Goal: Find specific page/section: Find specific page/section

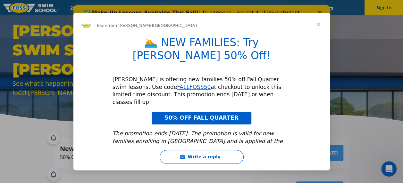
click at [319, 24] on span "Close" at bounding box center [318, 24] width 23 height 23
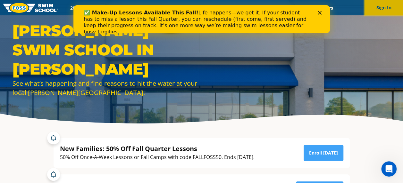
click at [389, 6] on button "Sign In" at bounding box center [383, 7] width 38 height 15
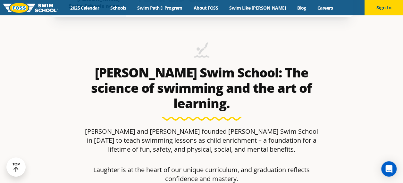
scroll to position [32, 0]
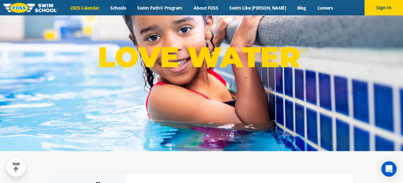
click at [98, 6] on link "2025 Calendar" at bounding box center [85, 8] width 40 height 6
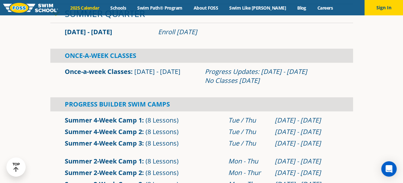
scroll to position [128, 0]
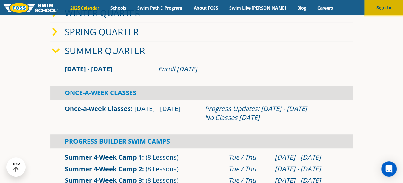
click at [370, 5] on button "Sign In" at bounding box center [383, 7] width 38 height 15
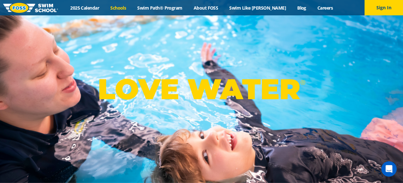
click at [126, 10] on link "Schools" at bounding box center [118, 8] width 27 height 6
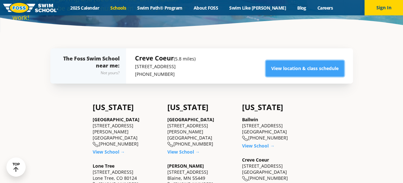
click at [299, 61] on link "View location & class schedule" at bounding box center [305, 69] width 78 height 16
